Goal: Transaction & Acquisition: Obtain resource

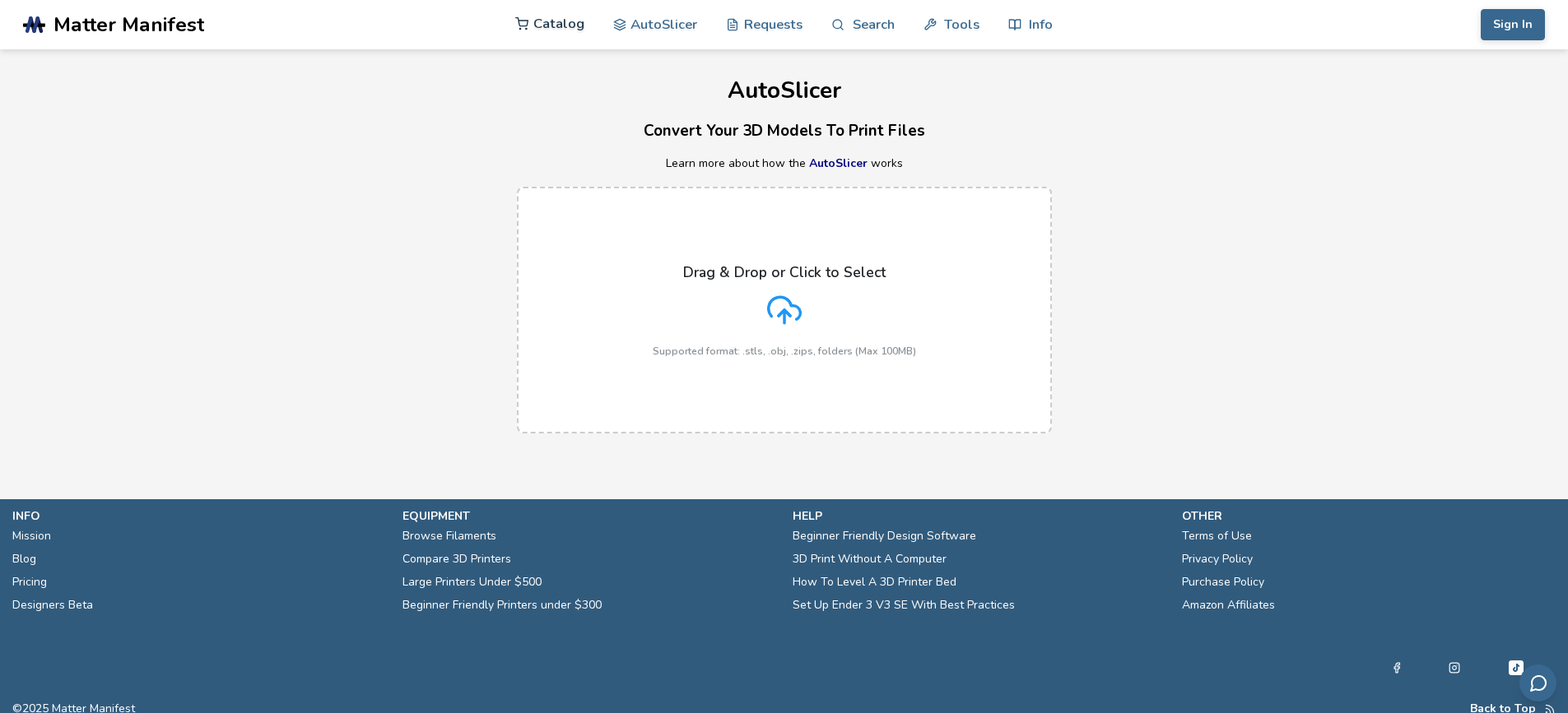
click at [550, 24] on link "Catalog" at bounding box center [550, 24] width 70 height 50
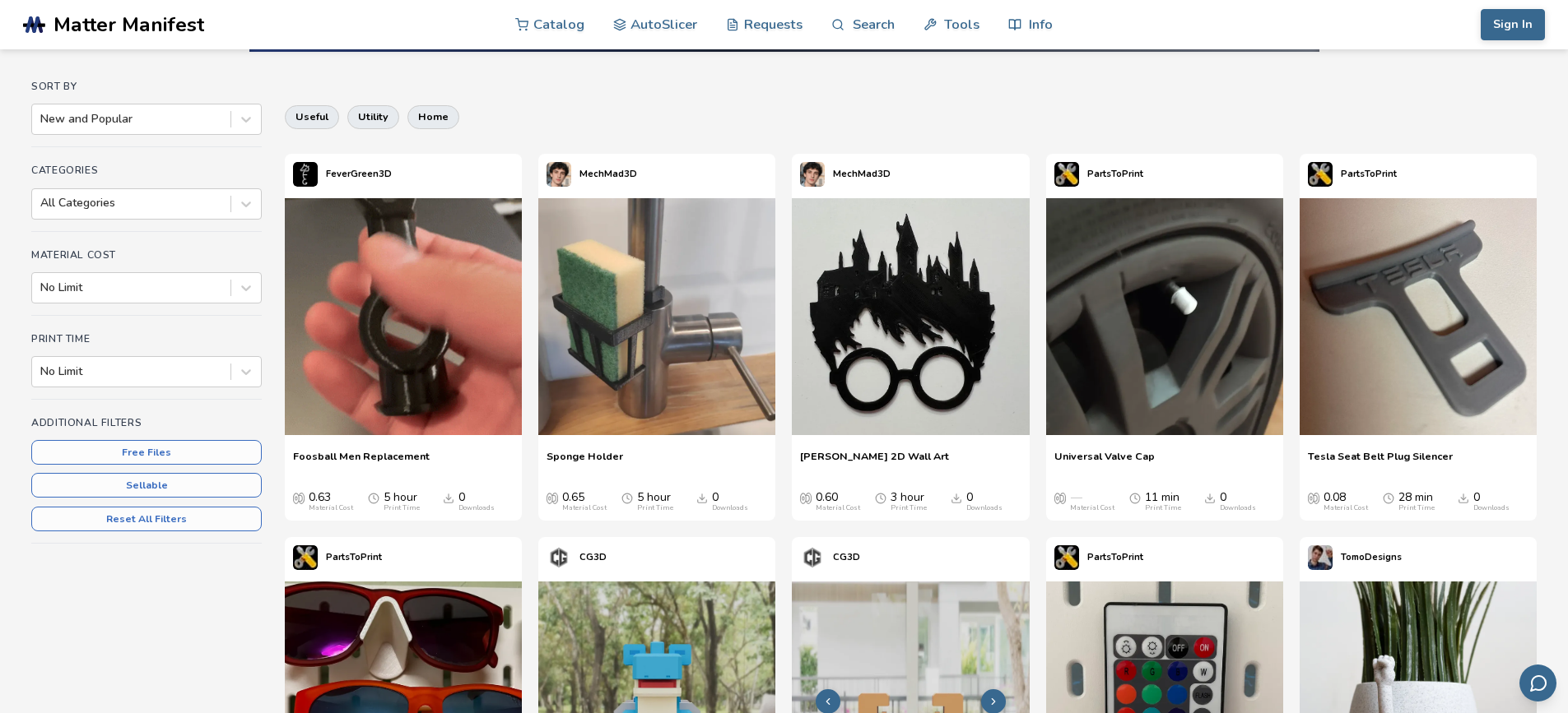
scroll to position [247, 0]
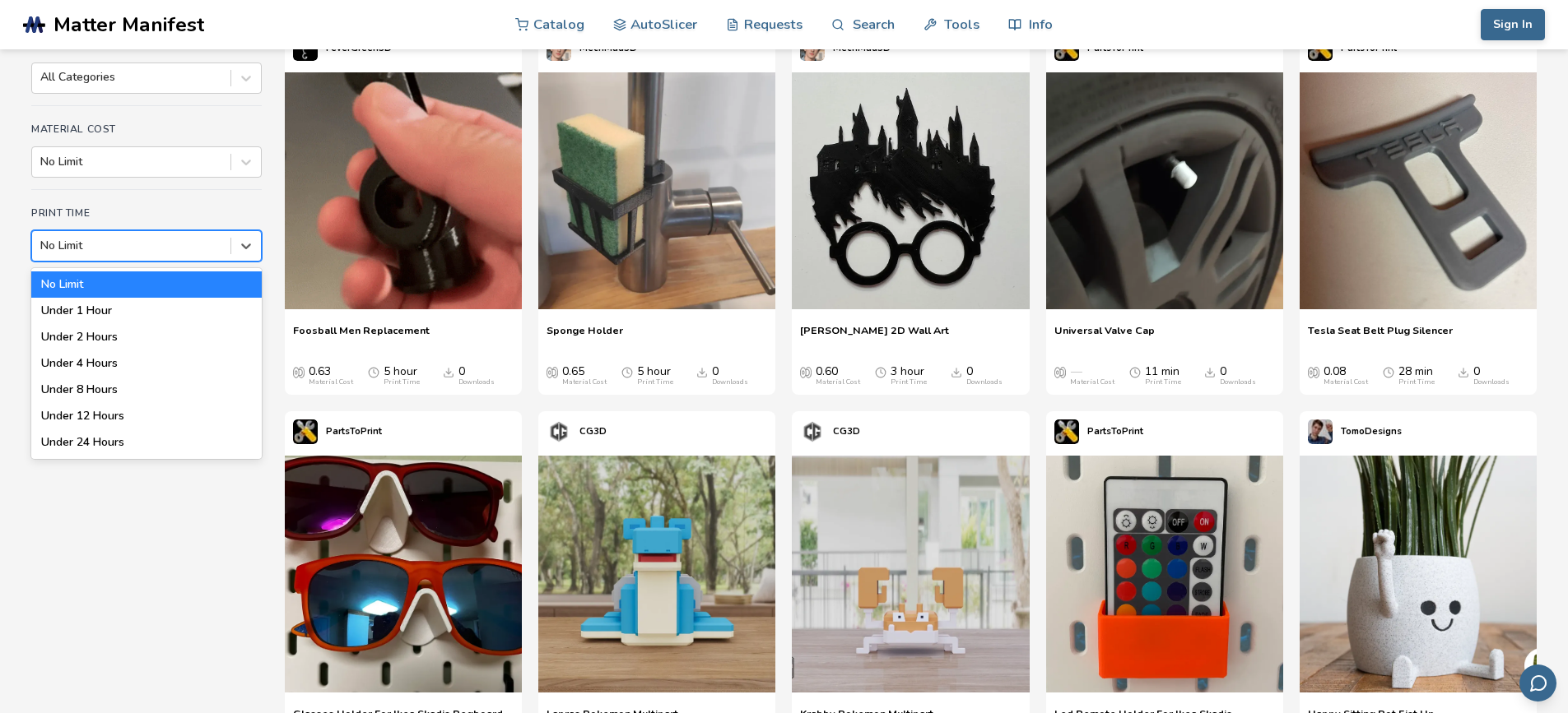
click at [184, 247] on div at bounding box center [131, 245] width 182 height 17
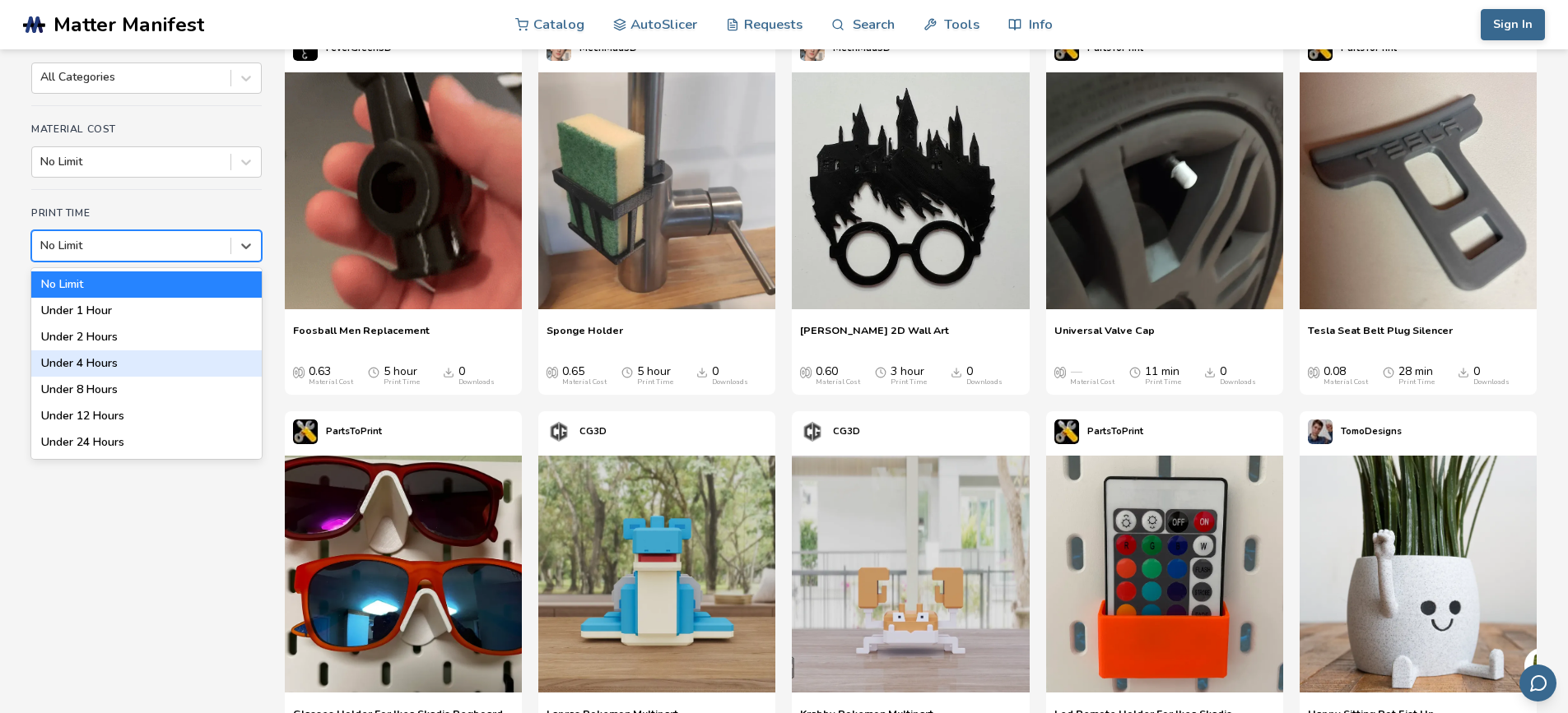
click at [90, 359] on div "Under 4 Hours" at bounding box center [146, 363] width 231 height 27
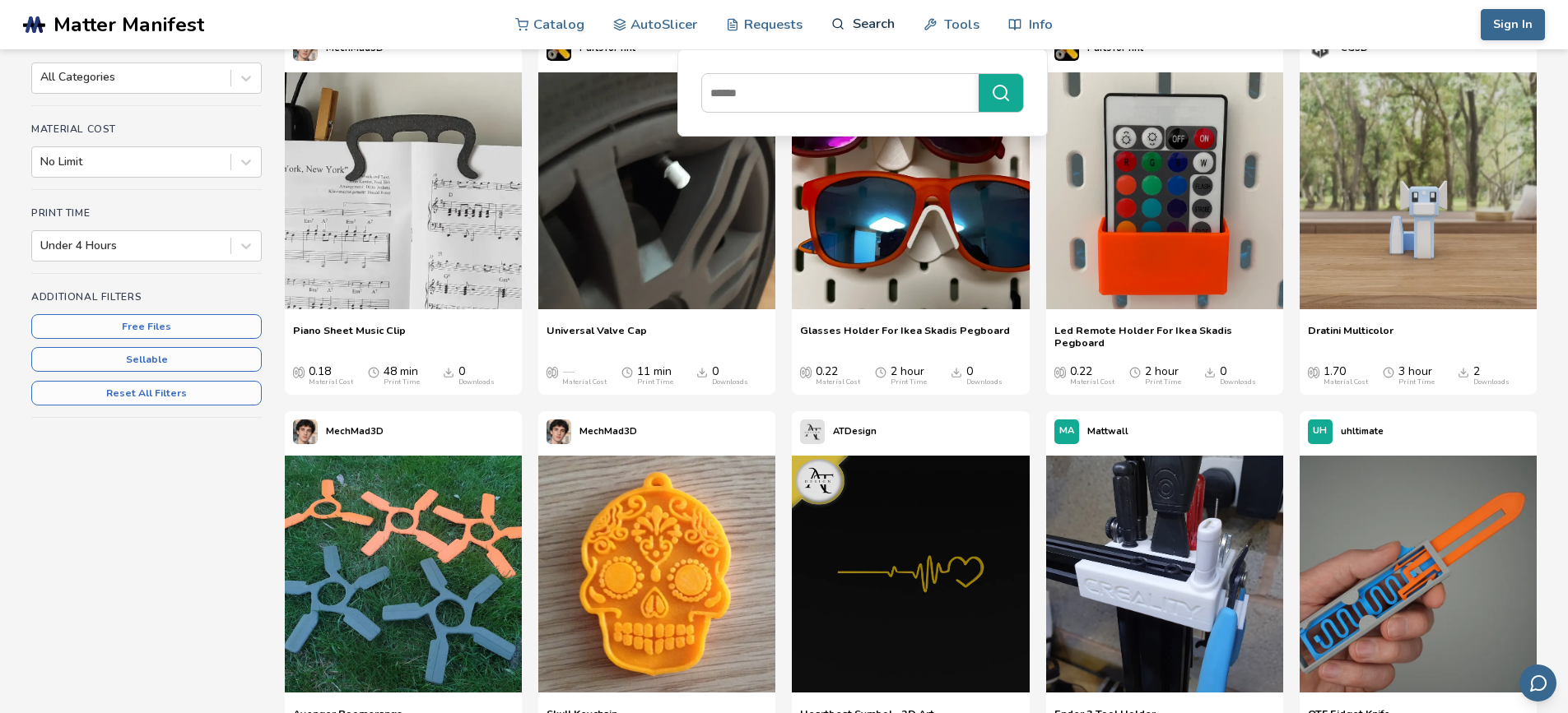
click at [862, 26] on link "Search" at bounding box center [862, 24] width 63 height 50
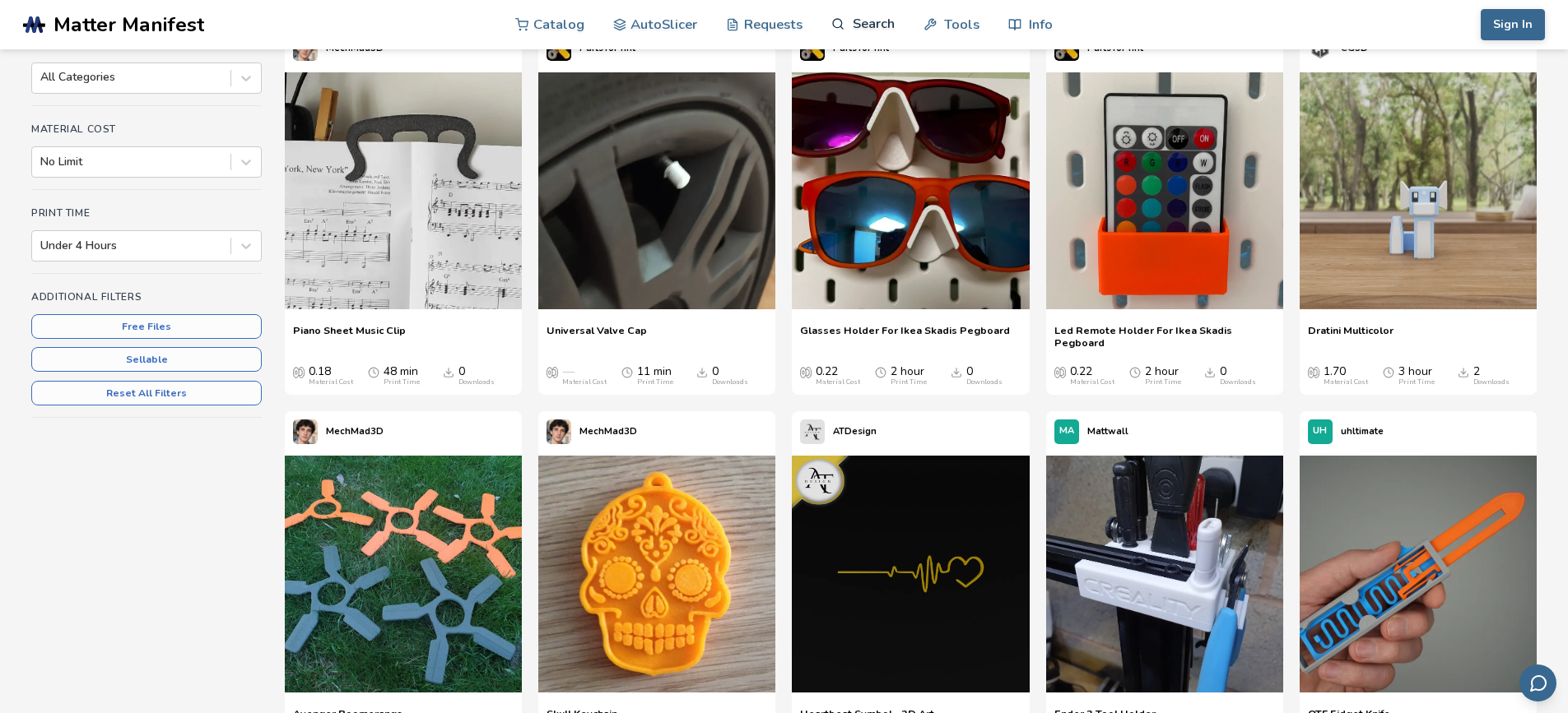
click at [862, 26] on link "Search" at bounding box center [862, 24] width 63 height 50
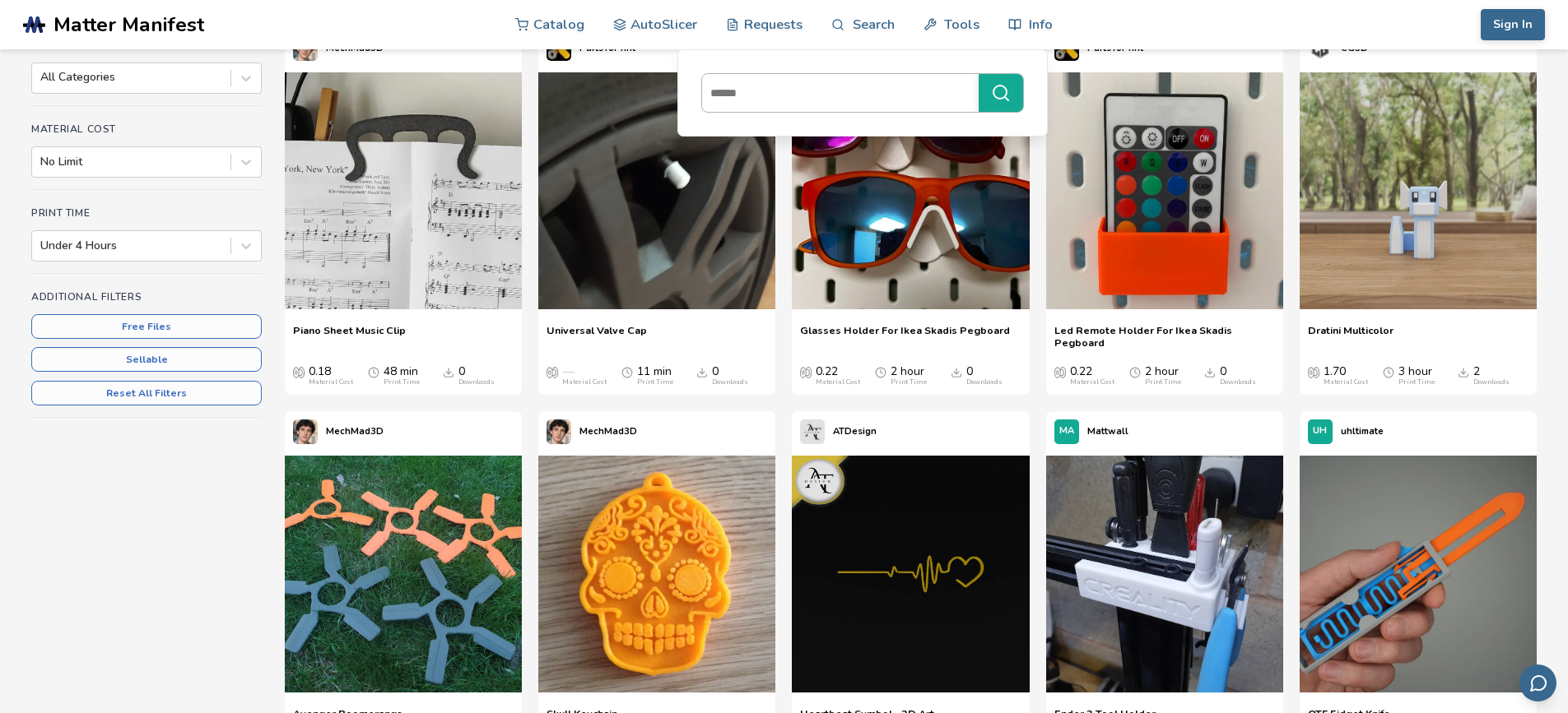
click at [795, 86] on input at bounding box center [837, 93] width 268 height 30
click at [802, 98] on input at bounding box center [837, 93] width 268 height 30
click at [827, 92] on input at bounding box center [837, 93] width 268 height 30
type input "**"
click at [864, 18] on link "Search" at bounding box center [862, 24] width 63 height 50
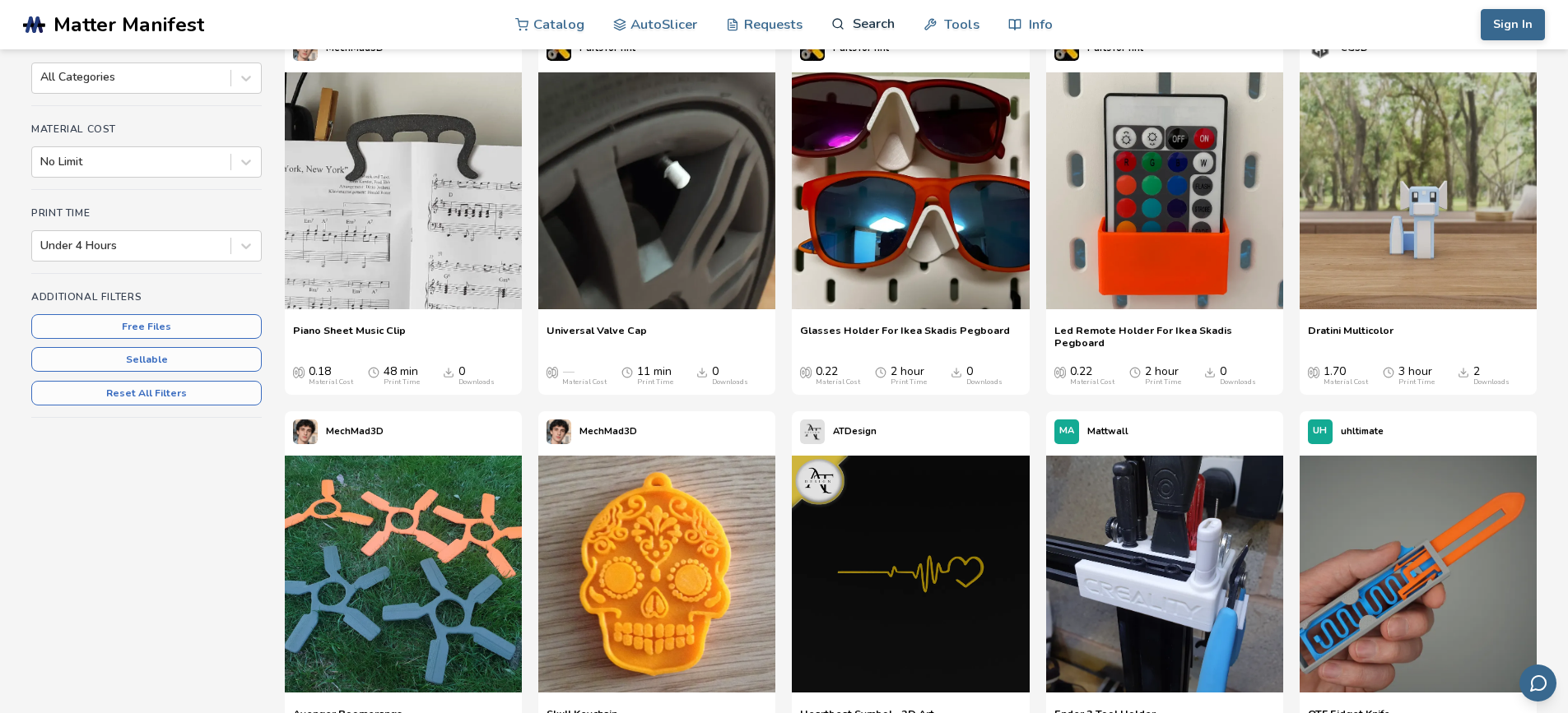
click at [864, 18] on link "Search" at bounding box center [862, 24] width 63 height 50
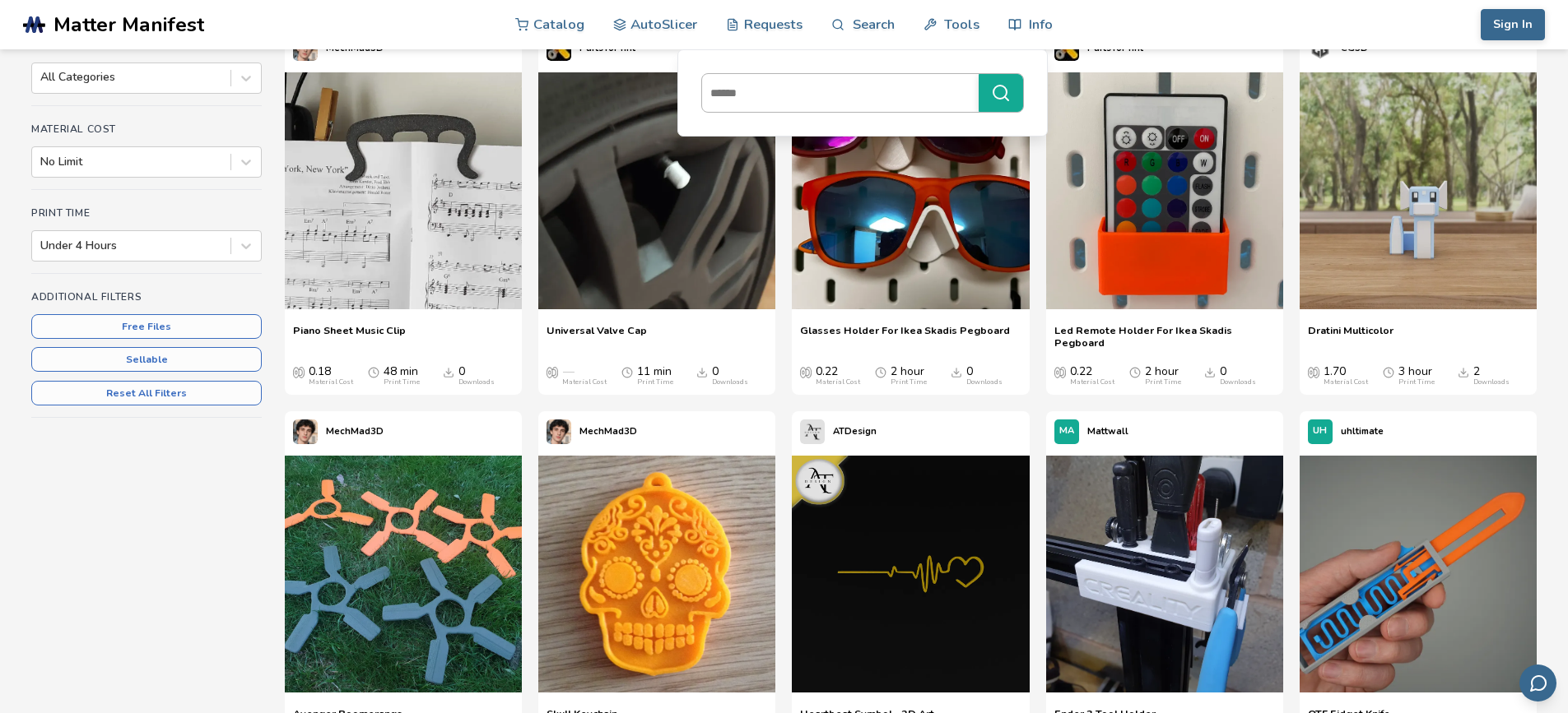
click at [767, 89] on input at bounding box center [837, 93] width 268 height 30
type input "***"
click at [979, 74] on button "***" at bounding box center [1001, 93] width 45 height 38
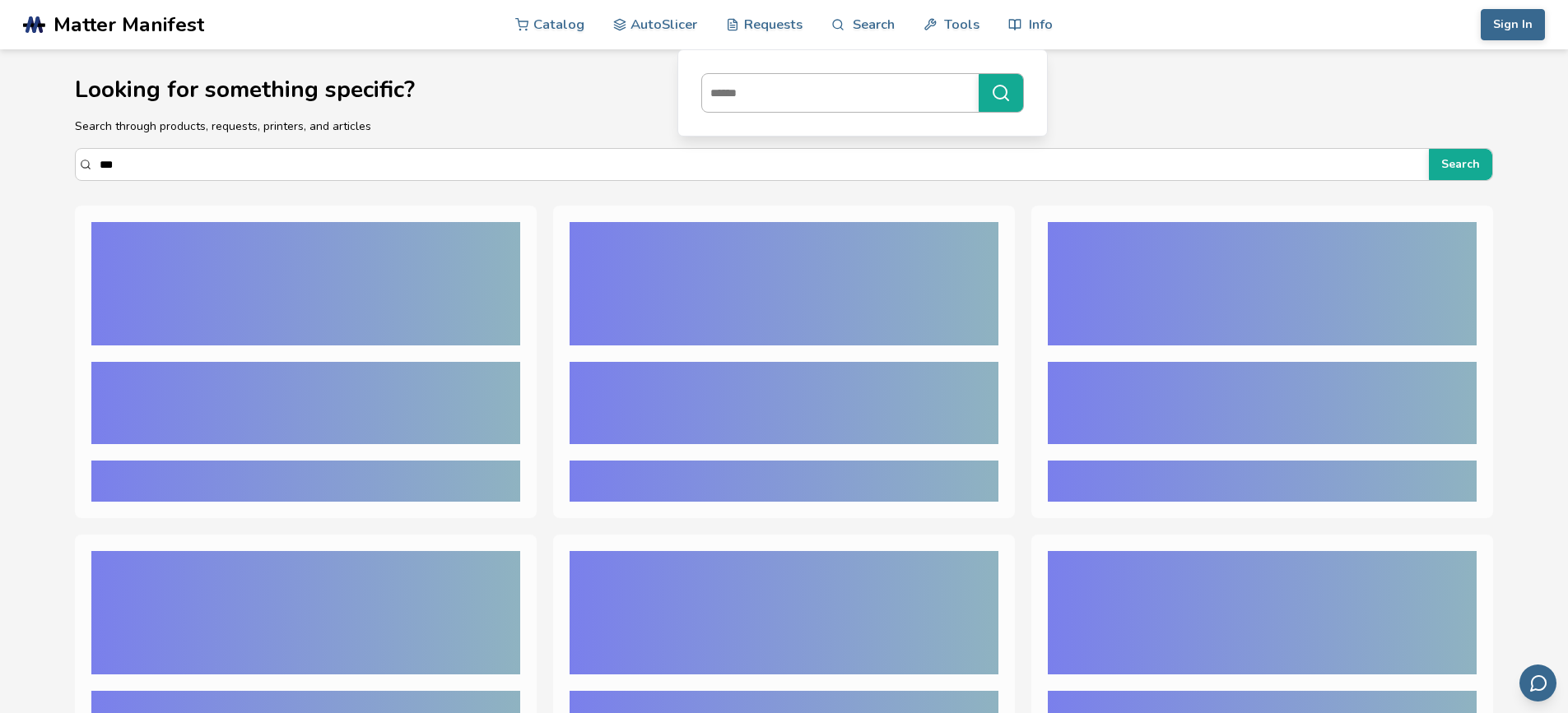
click at [771, 88] on input at bounding box center [837, 93] width 268 height 30
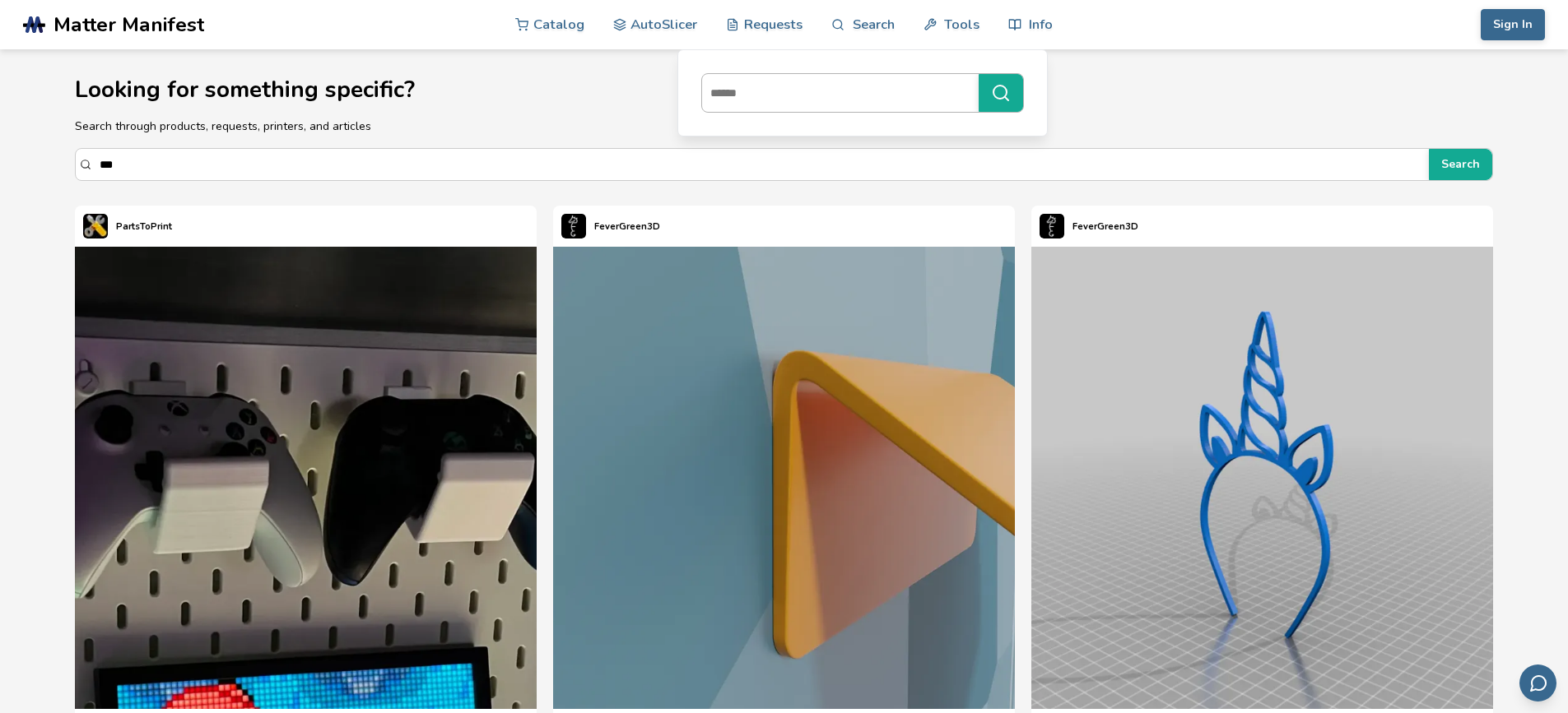
click at [799, 93] on input at bounding box center [837, 93] width 268 height 30
type input "*******"
click at [979, 74] on button "*******" at bounding box center [1001, 93] width 45 height 38
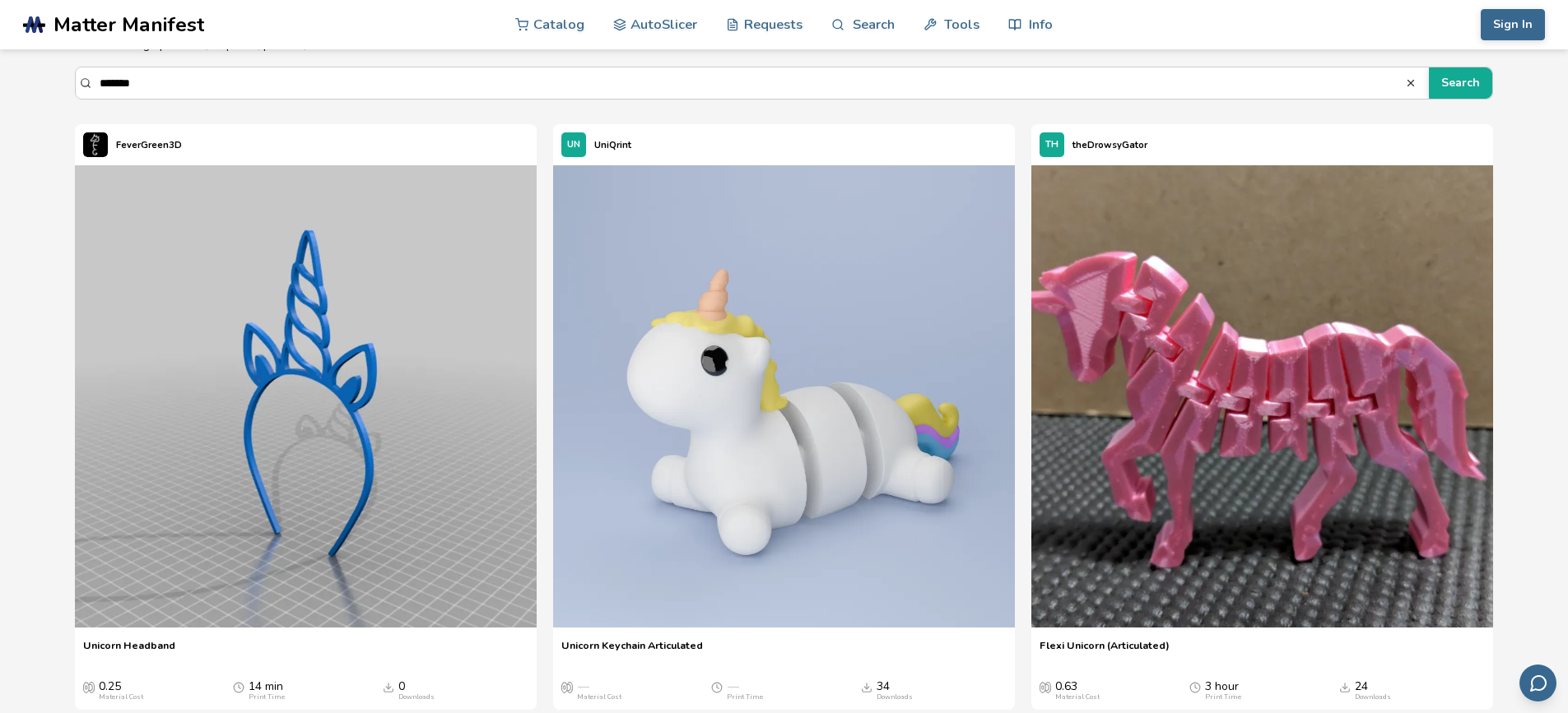
scroll to position [247, 0]
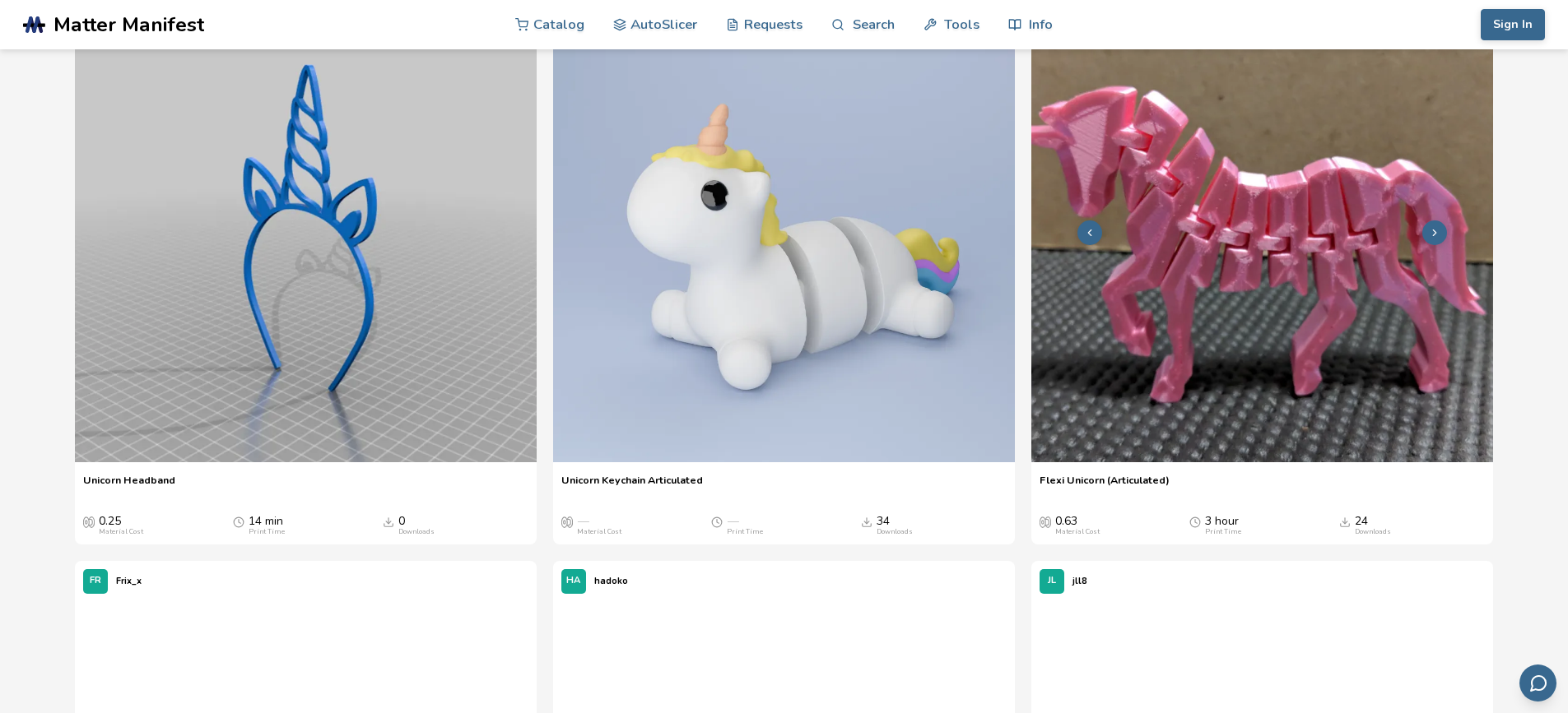
click at [1215, 412] on img at bounding box center [1262, 230] width 462 height 462
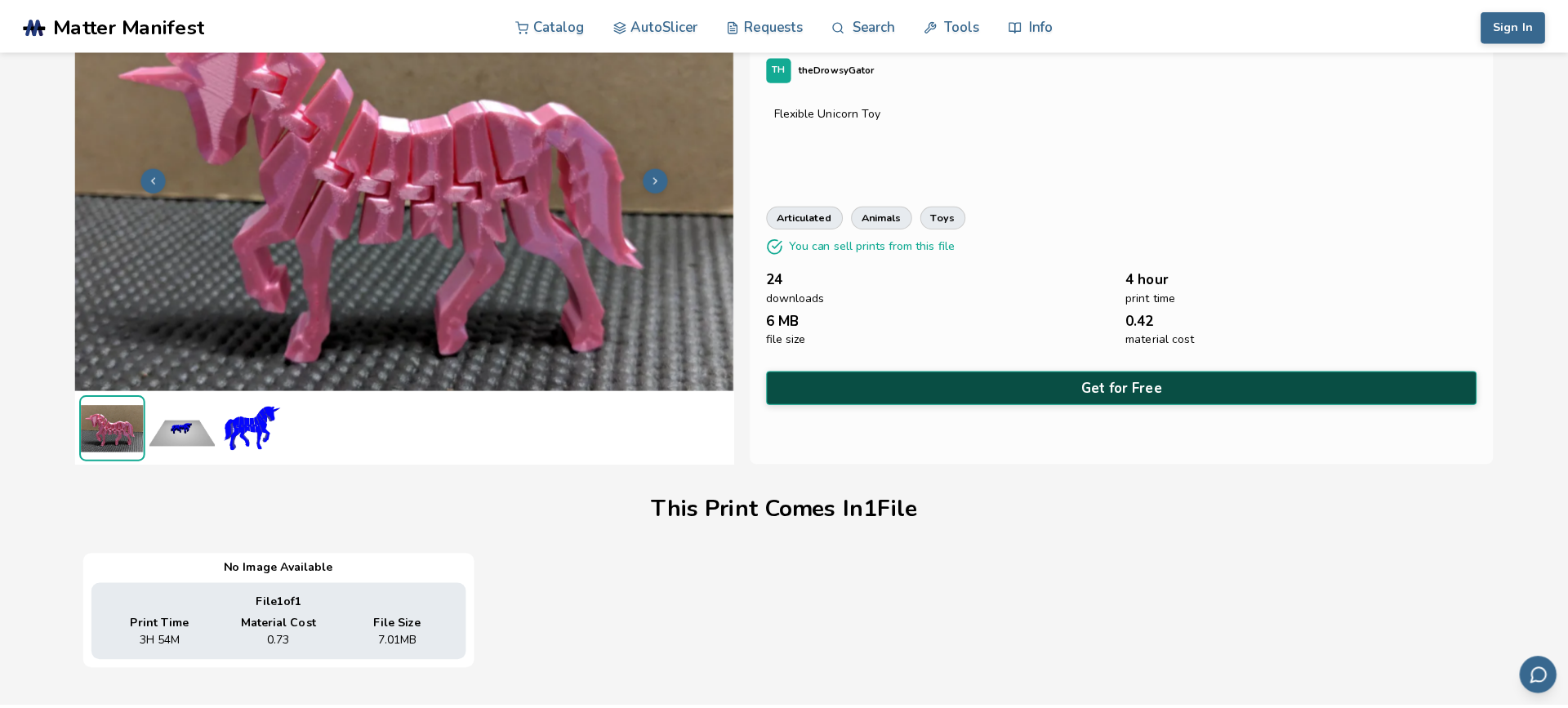
scroll to position [82, 0]
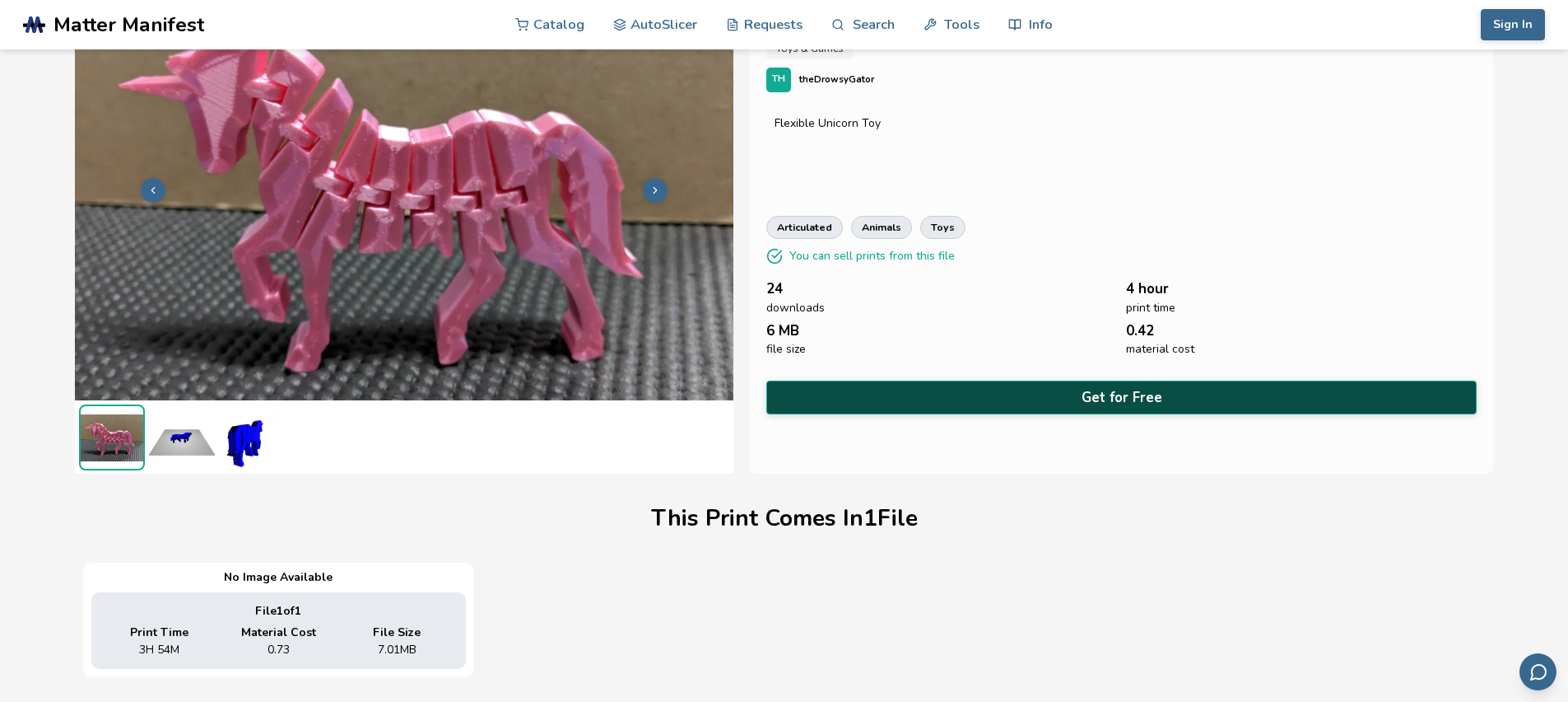
click at [1160, 391] on button "Get for Free" at bounding box center [1122, 398] width 711 height 34
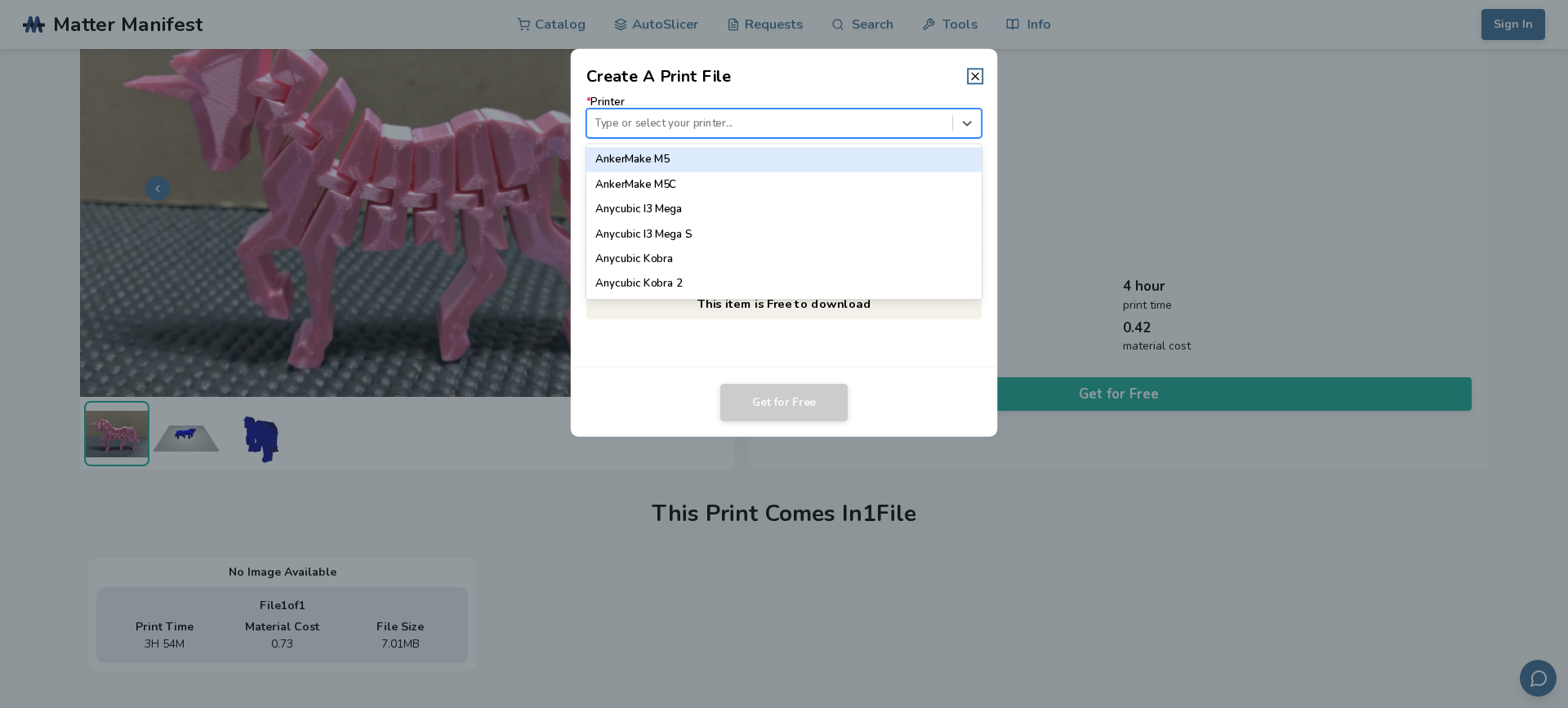
click at [781, 121] on div at bounding box center [769, 123] width 350 height 16
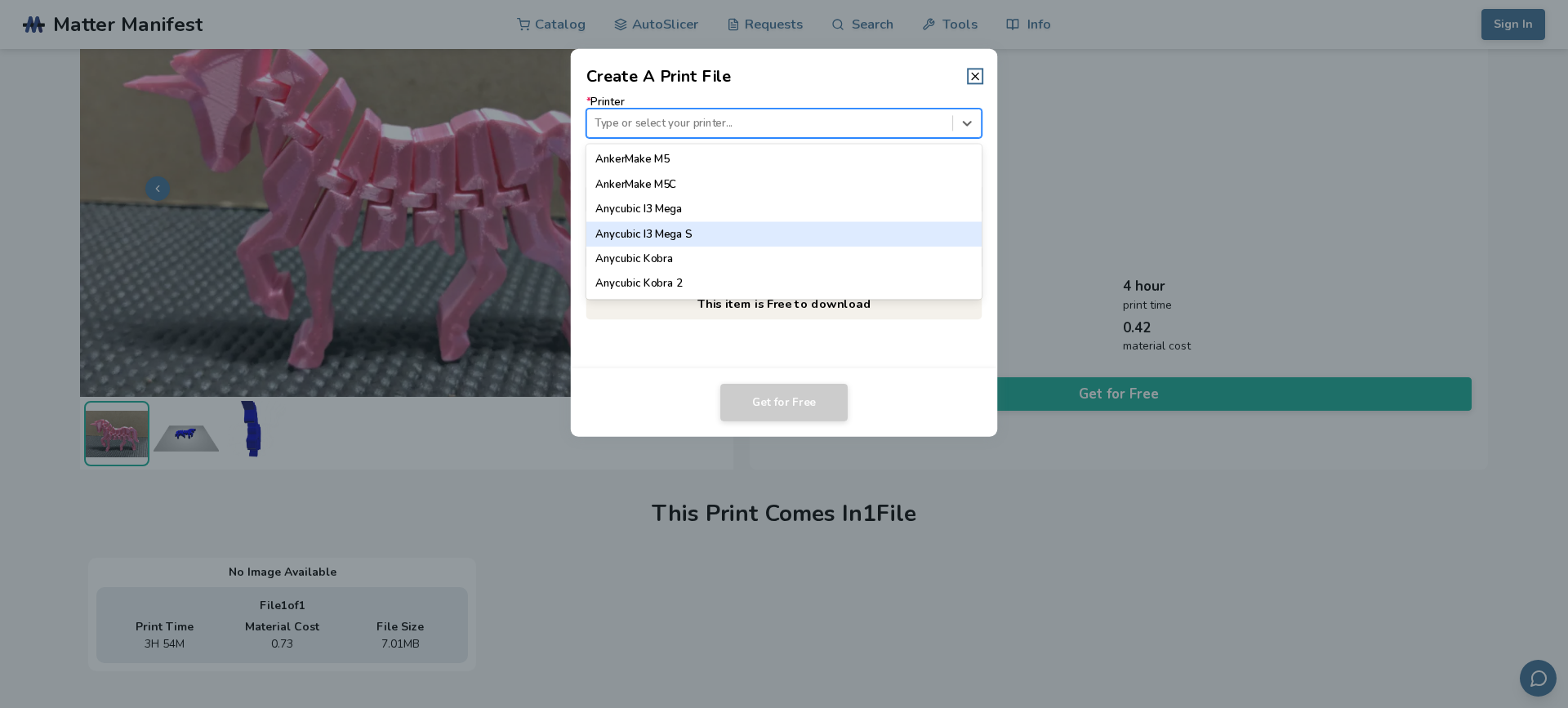
click at [679, 232] on div "Anycubic I3 Mega S" at bounding box center [784, 234] width 396 height 25
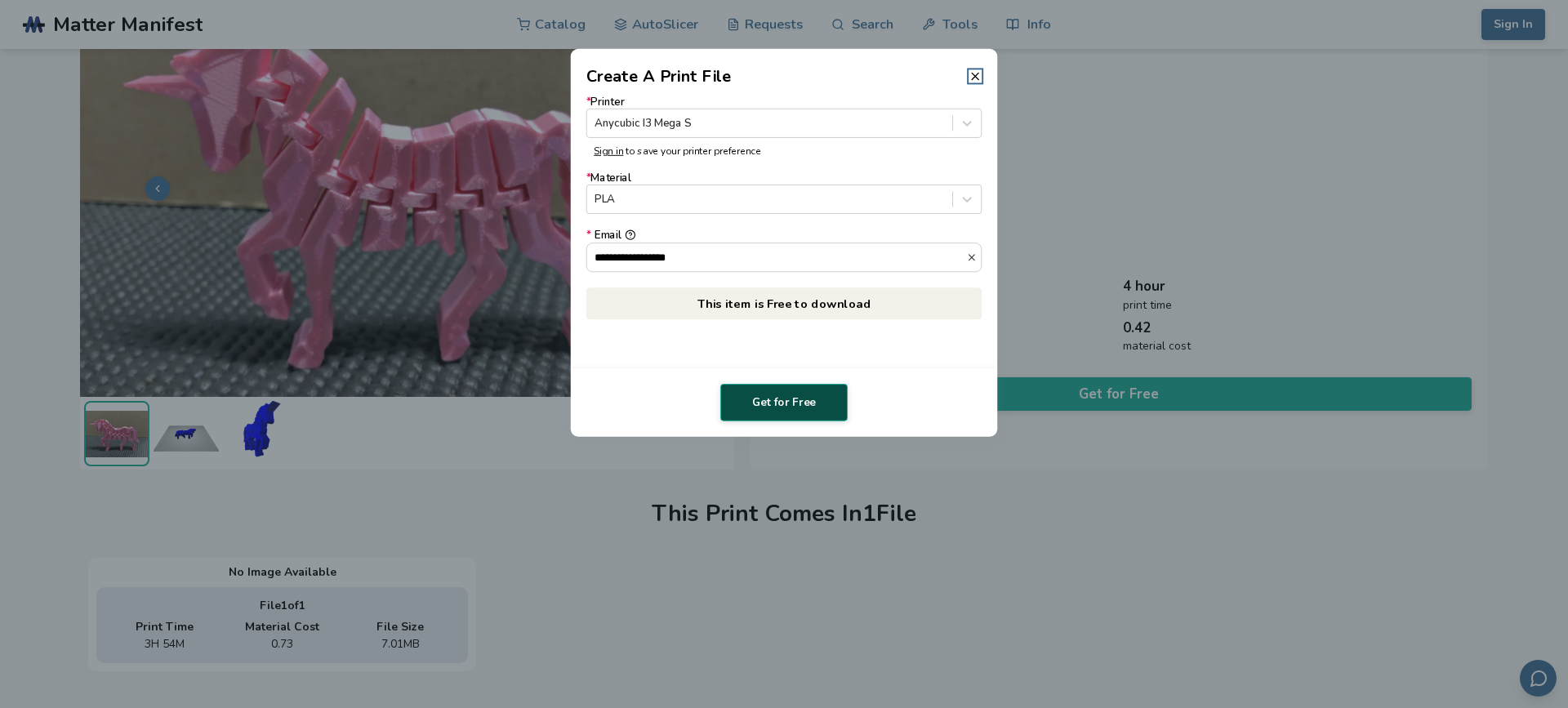
click at [779, 407] on button "Get for Free" at bounding box center [784, 402] width 127 height 37
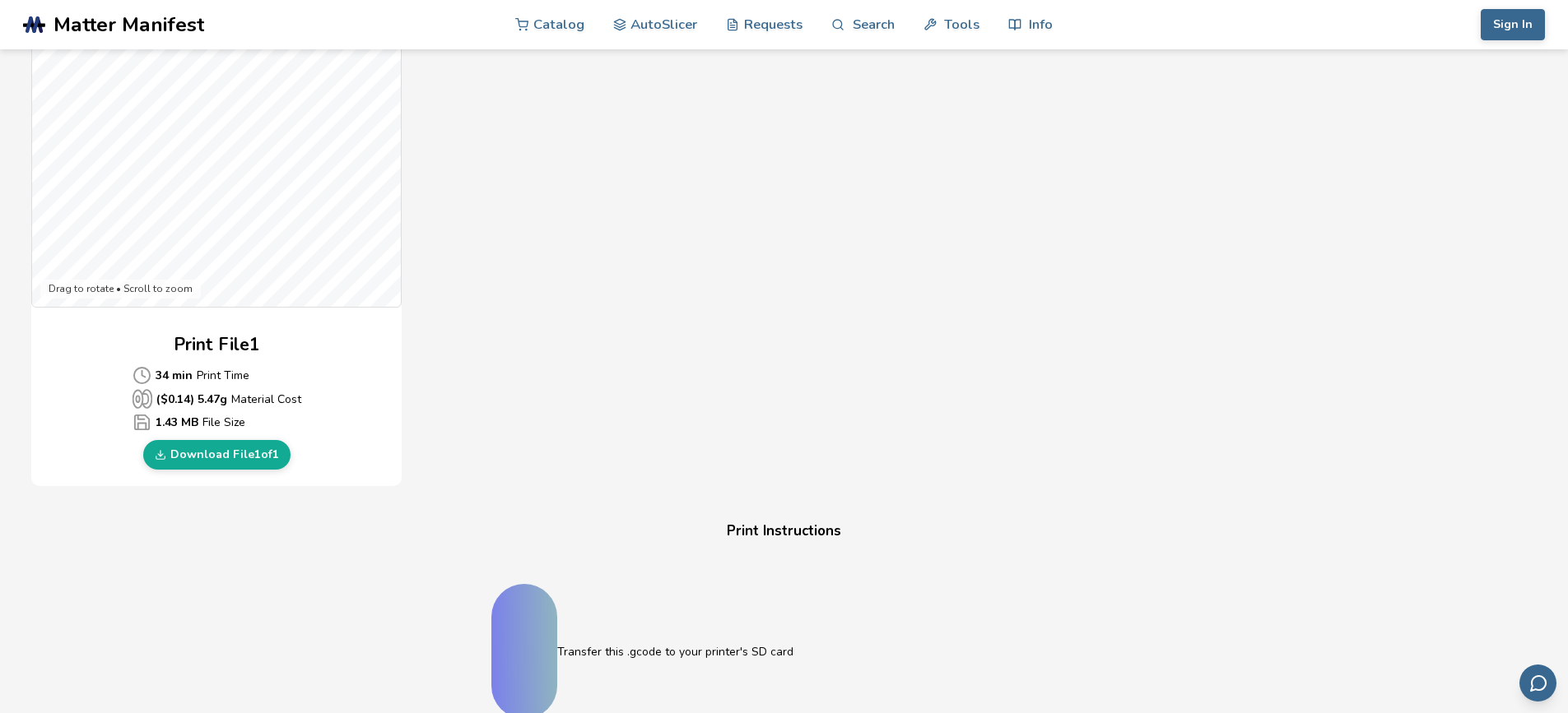
scroll to position [576, 0]
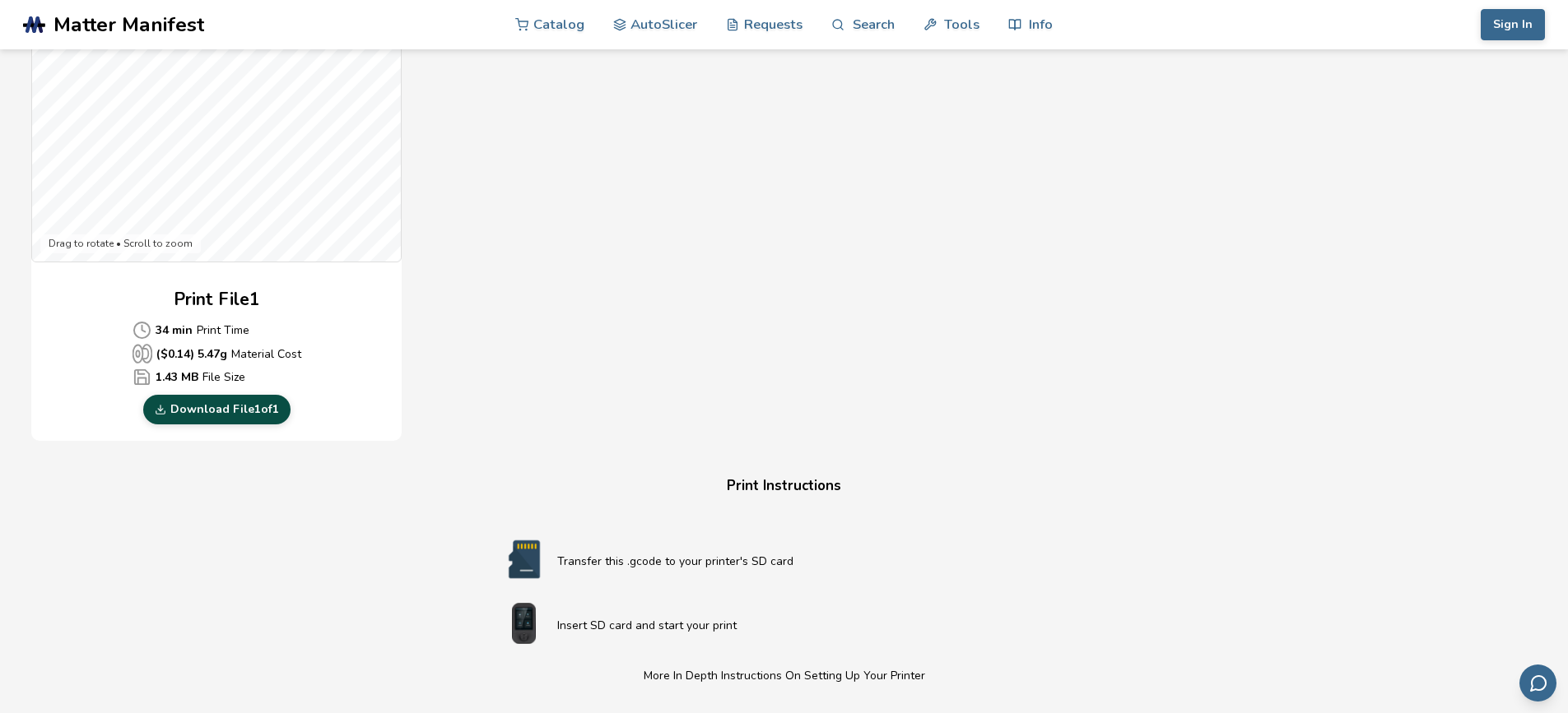
click at [206, 415] on link "Download File 1 of 1" at bounding box center [217, 410] width 147 height 30
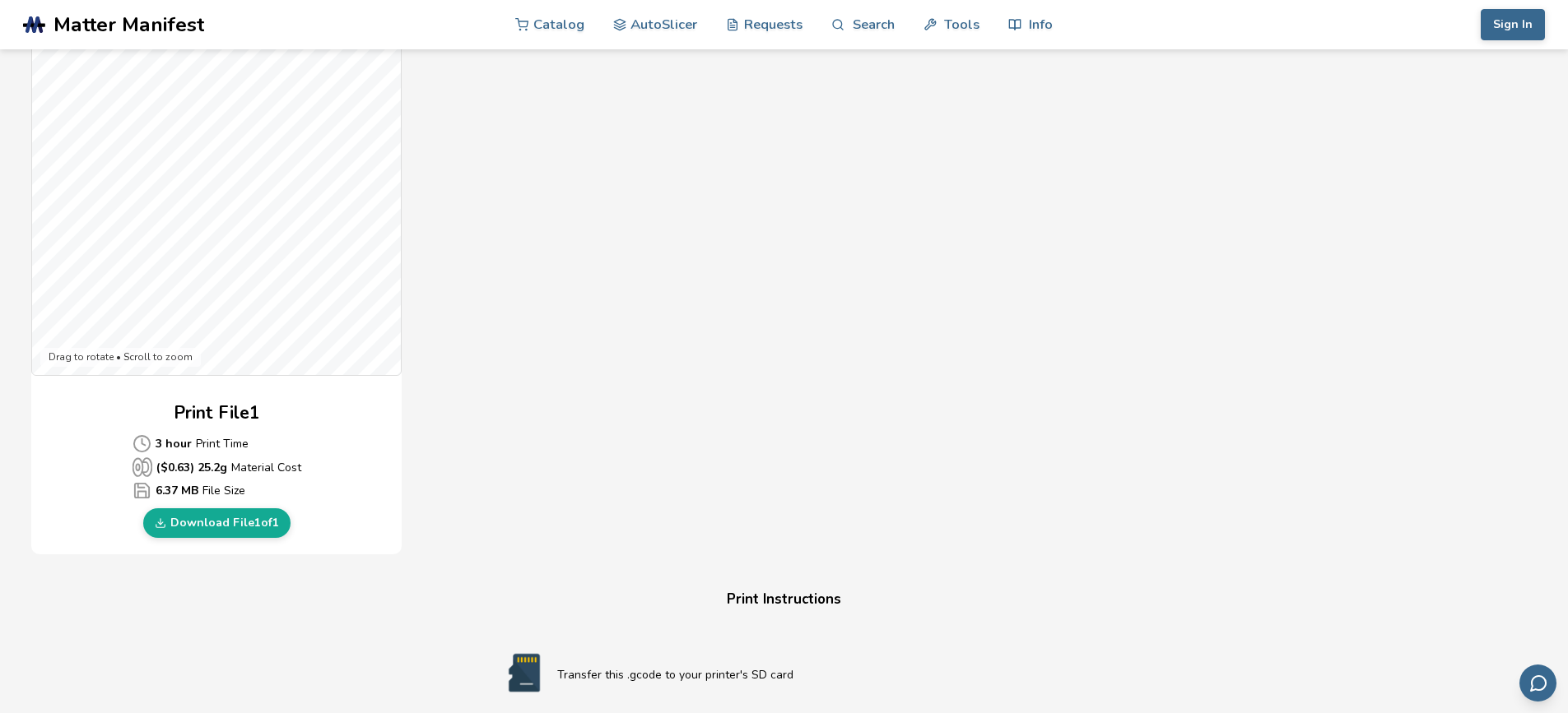
scroll to position [576, 0]
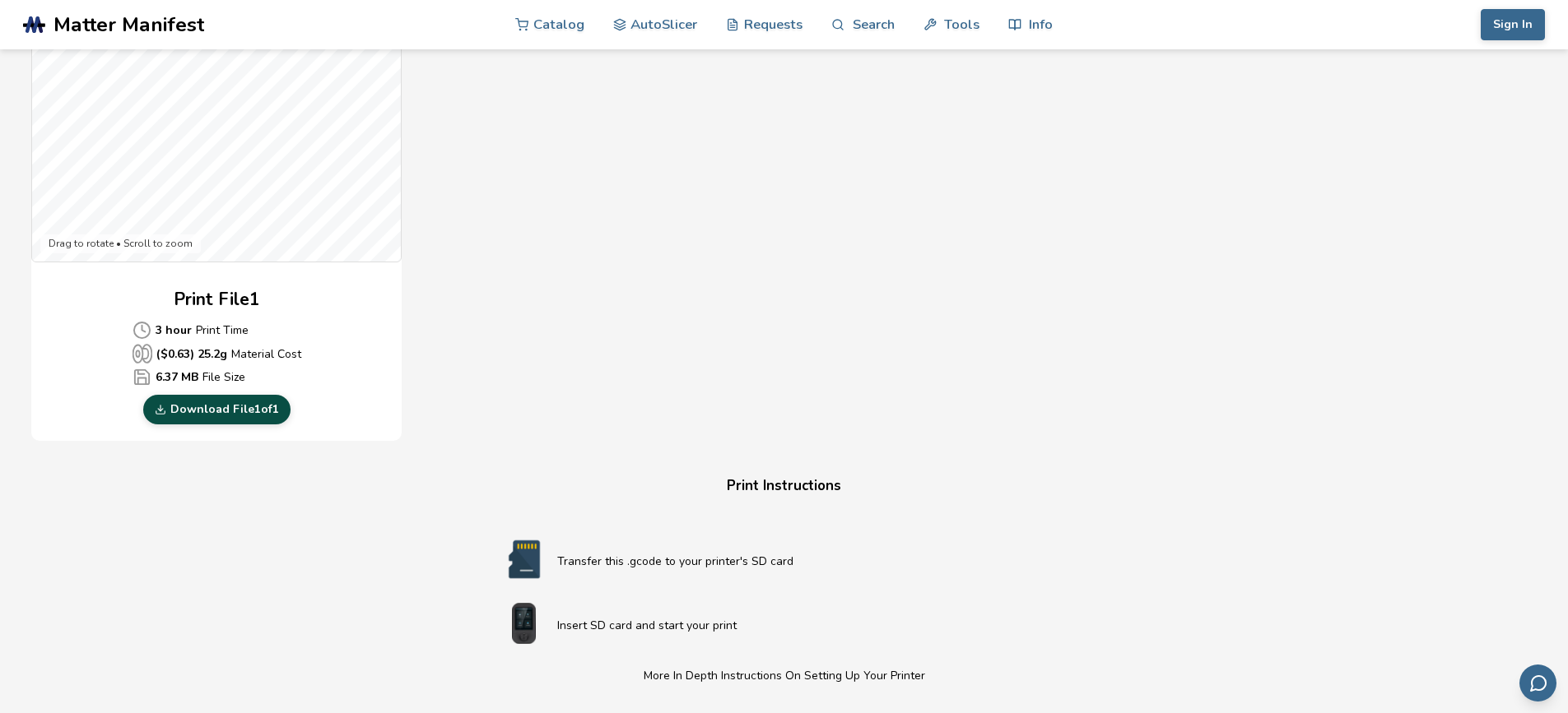
click at [244, 407] on link "Download File 1 of 1" at bounding box center [217, 410] width 147 height 30
